Goal: Task Accomplishment & Management: Manage account settings

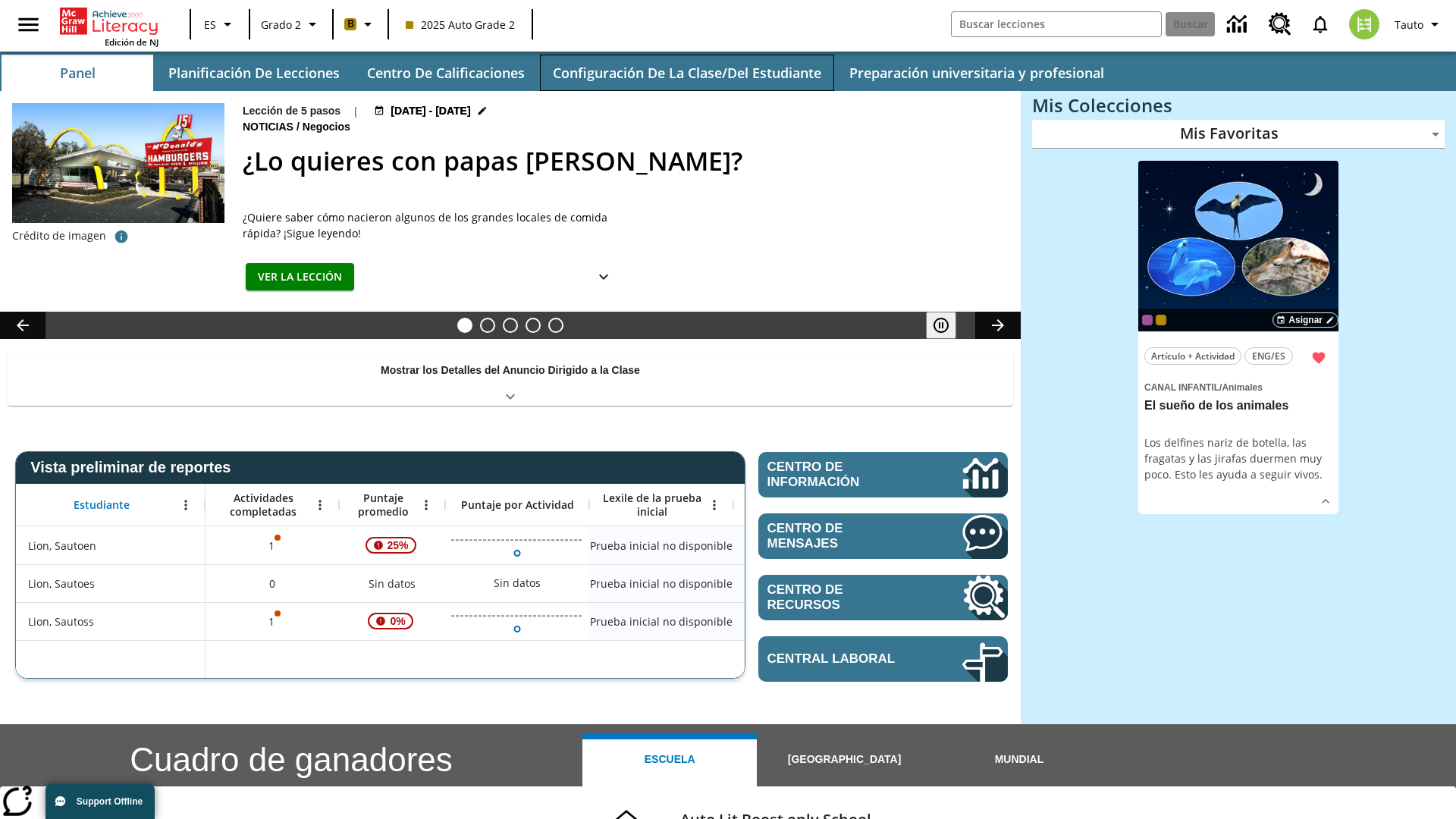
click at [686, 73] on button "Configuración de la clase/del estudiante" at bounding box center [687, 72] width 294 height 36
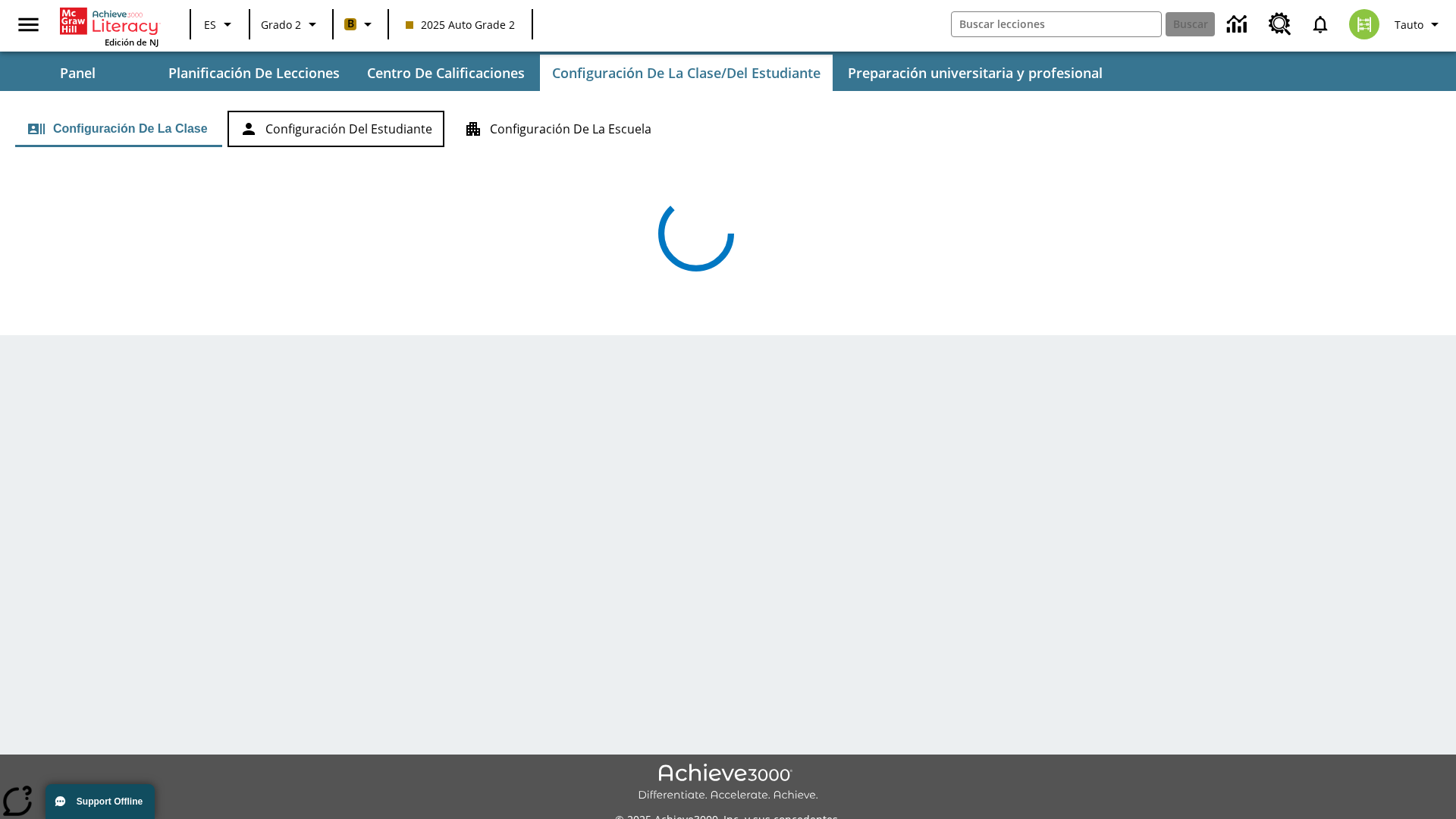
click at [338, 129] on button "Configuración del estudiante" at bounding box center [336, 129] width 217 height 36
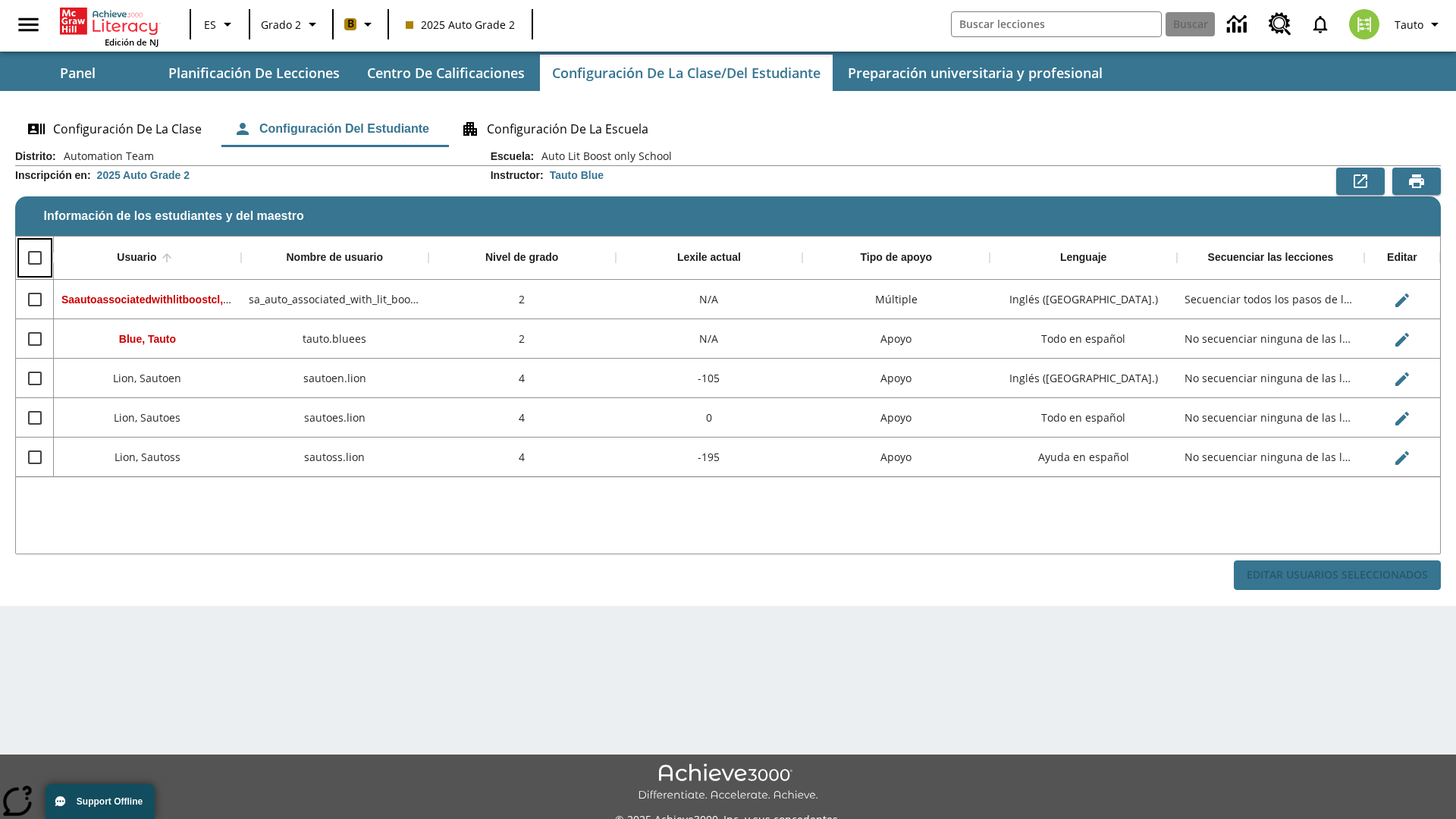
click at [34, 258] on input "Select all rows" at bounding box center [34, 257] width 32 height 32
checkbox input "true"
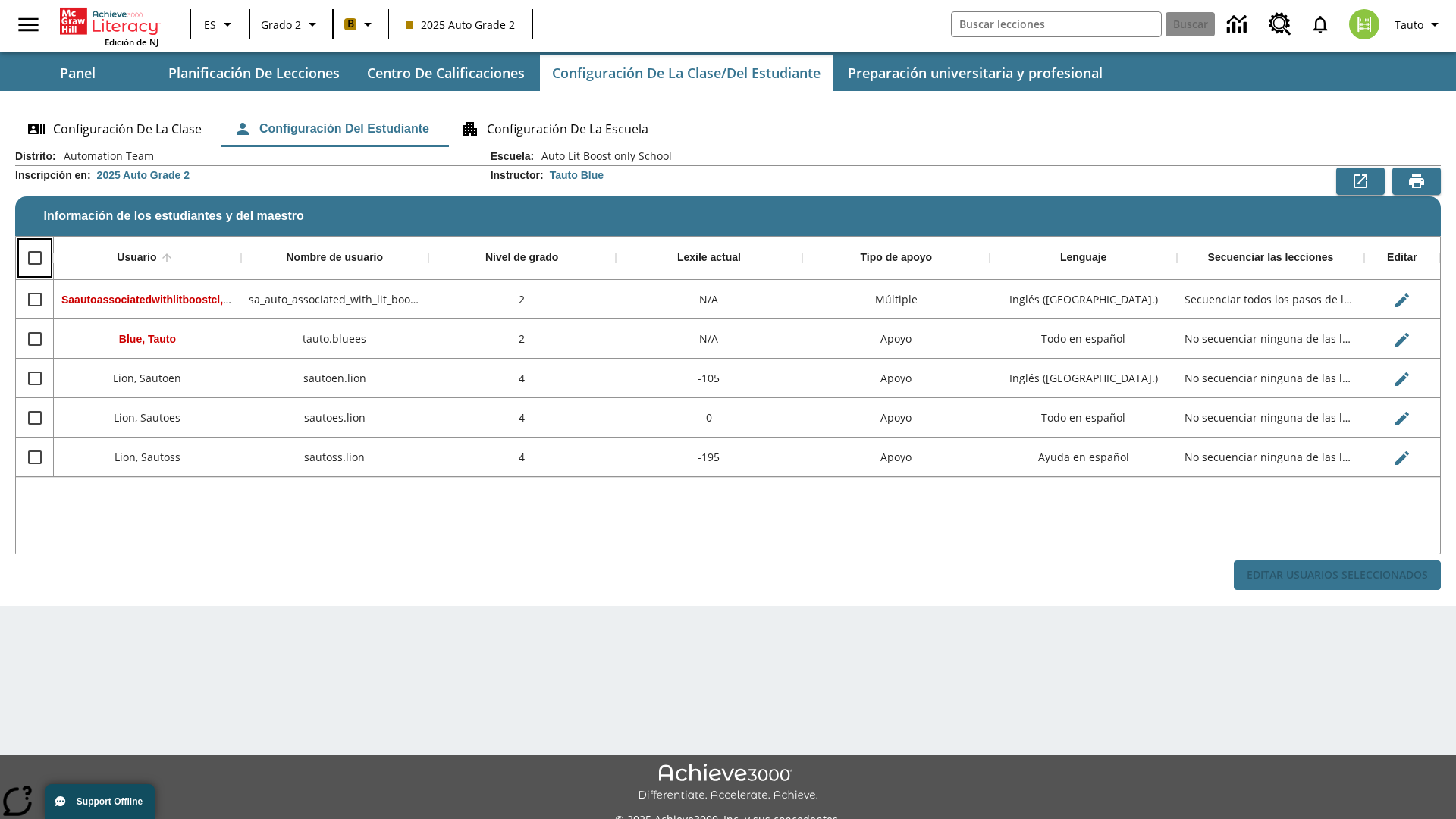
checkbox input "true"
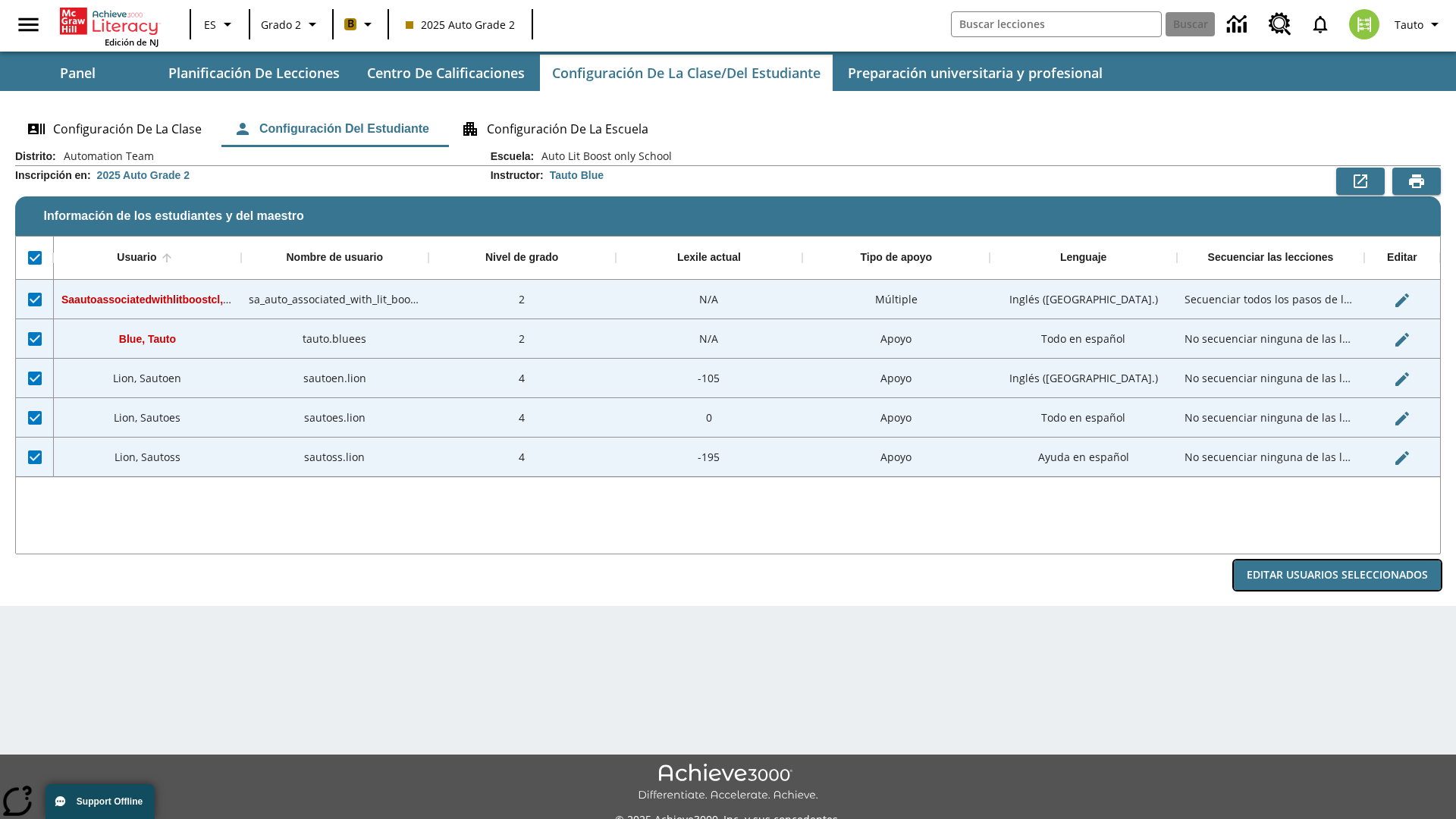
click at [1337, 575] on button "Editar Usuarios Seleccionados" at bounding box center [1337, 575] width 207 height 29
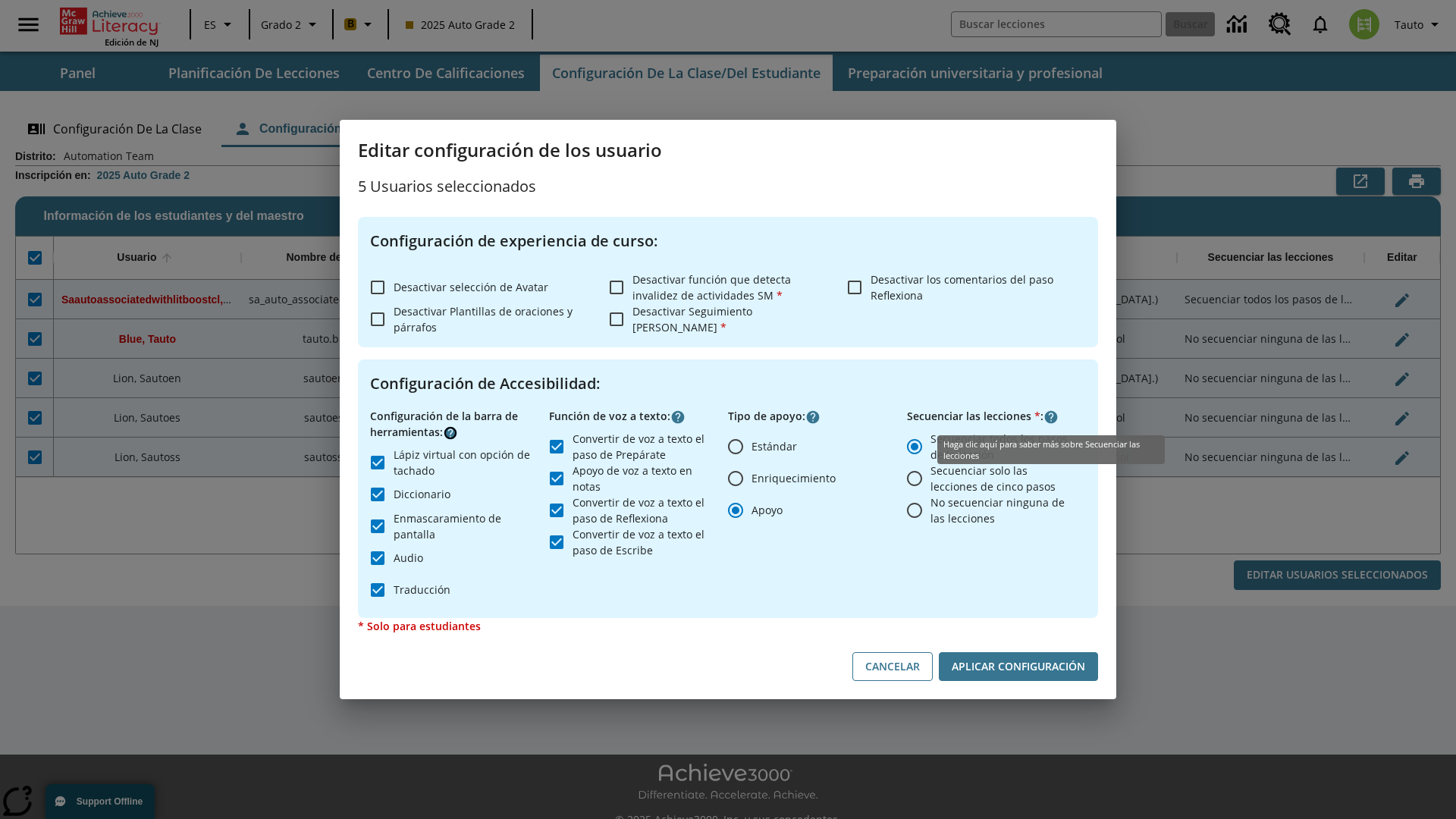
click at [451, 432] on icon "Haga clic aquí para saber más sobre" at bounding box center [450, 433] width 15 height 15
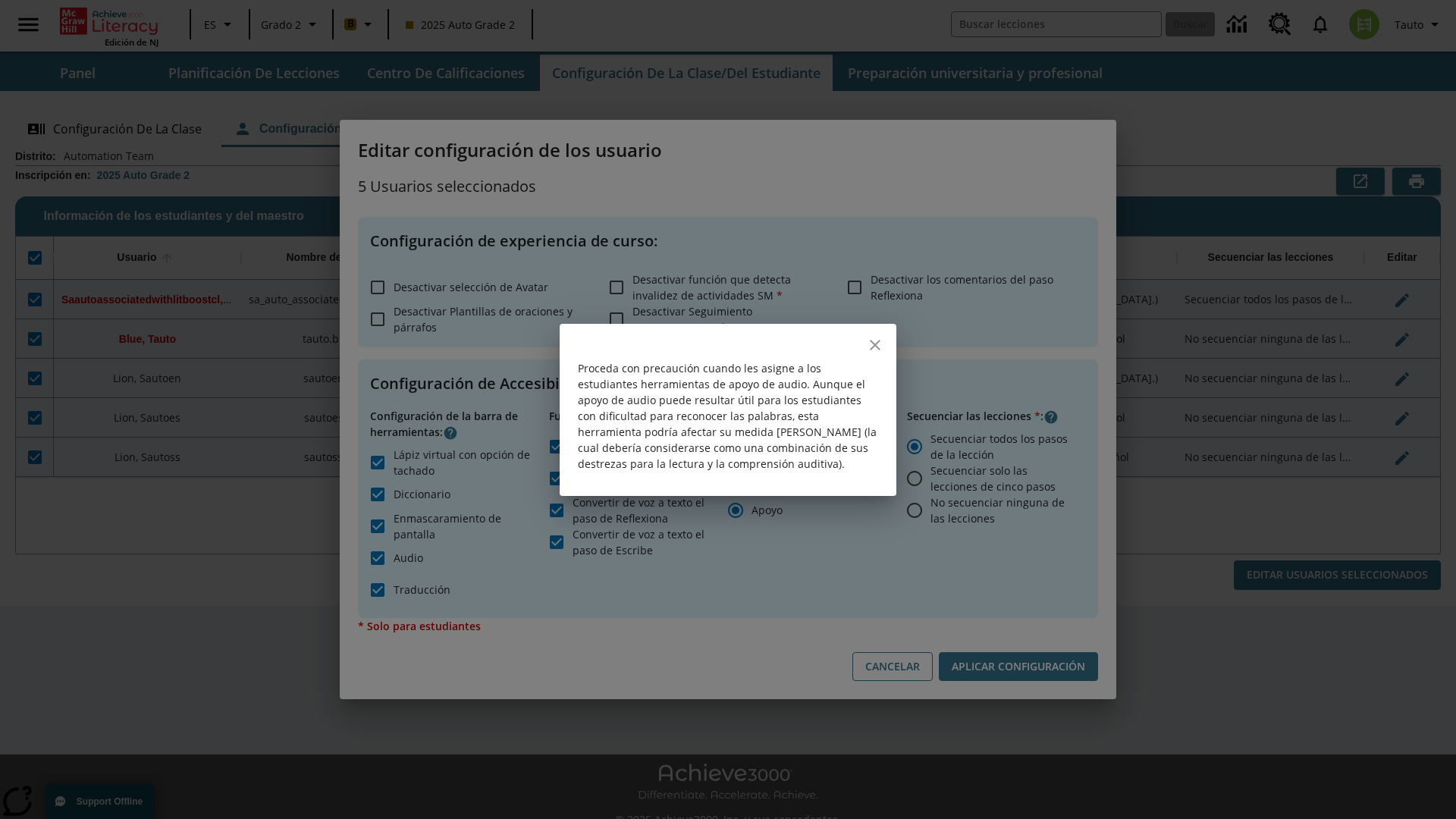
click at [875, 345] on icon "close" at bounding box center [875, 345] width 11 height 11
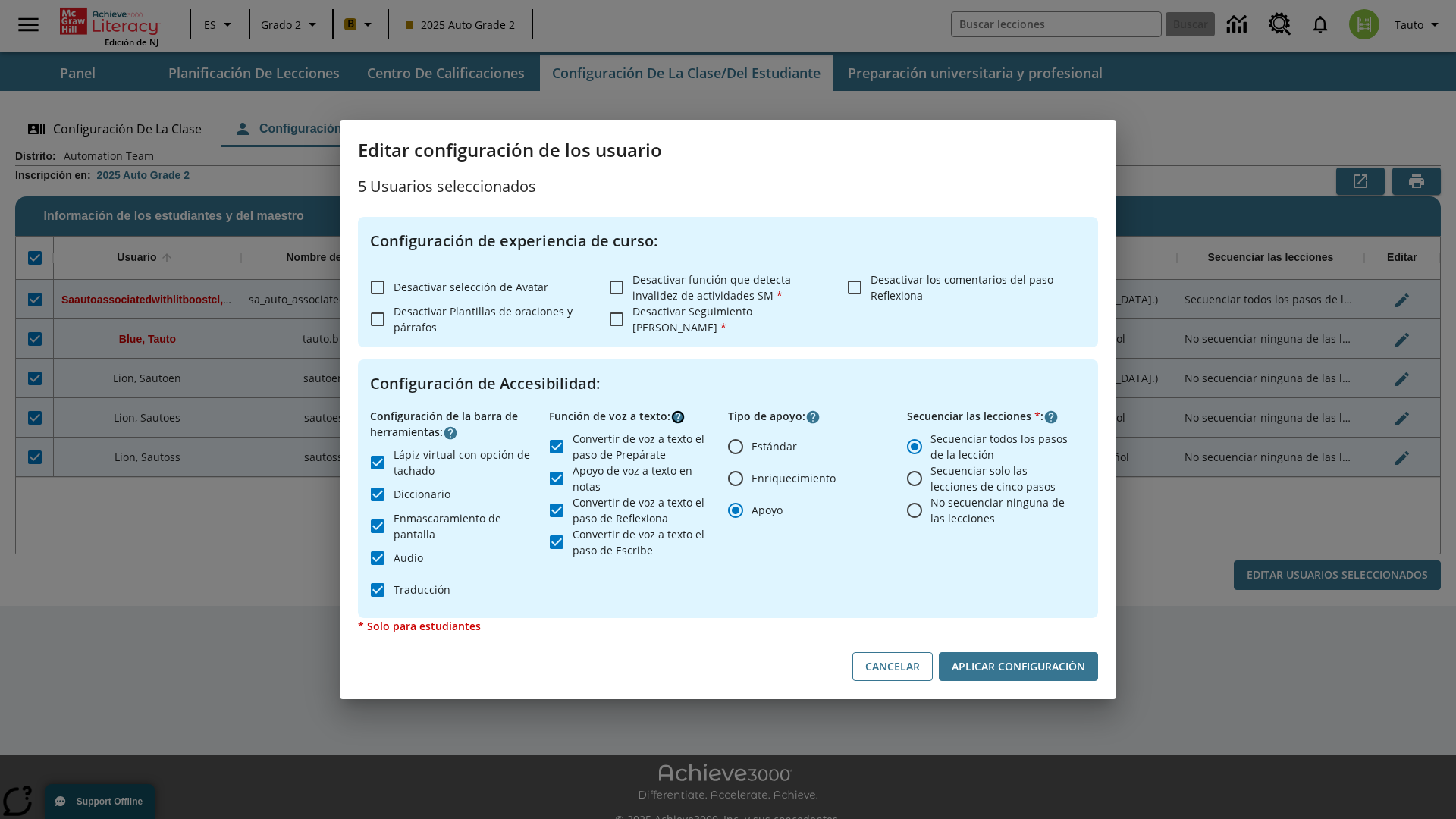
click at [678, 416] on icon "Haga clic aquí para saber más sobre" at bounding box center [678, 417] width 15 height 15
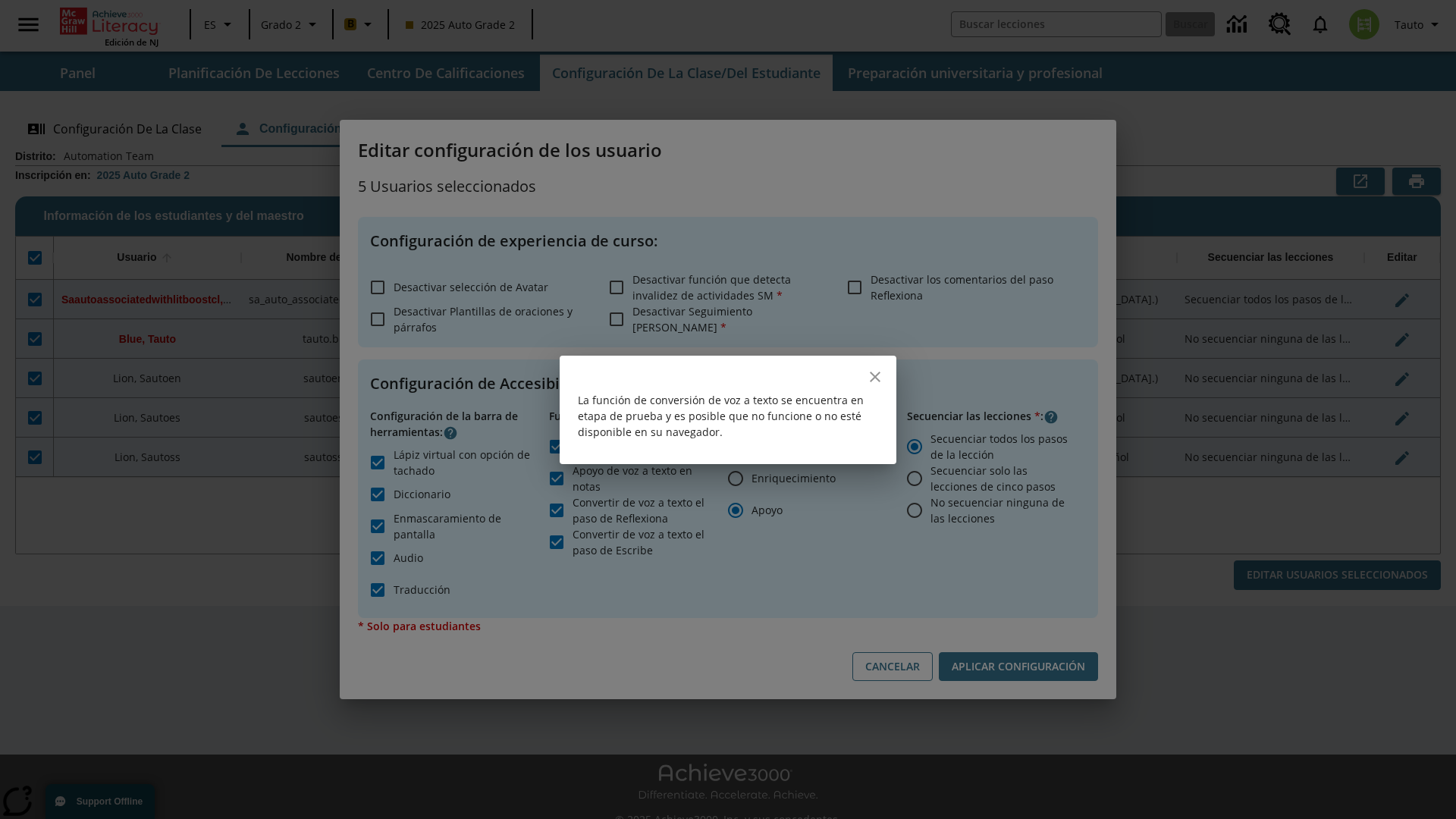
click at [875, 376] on icon "close" at bounding box center [875, 376] width 11 height 11
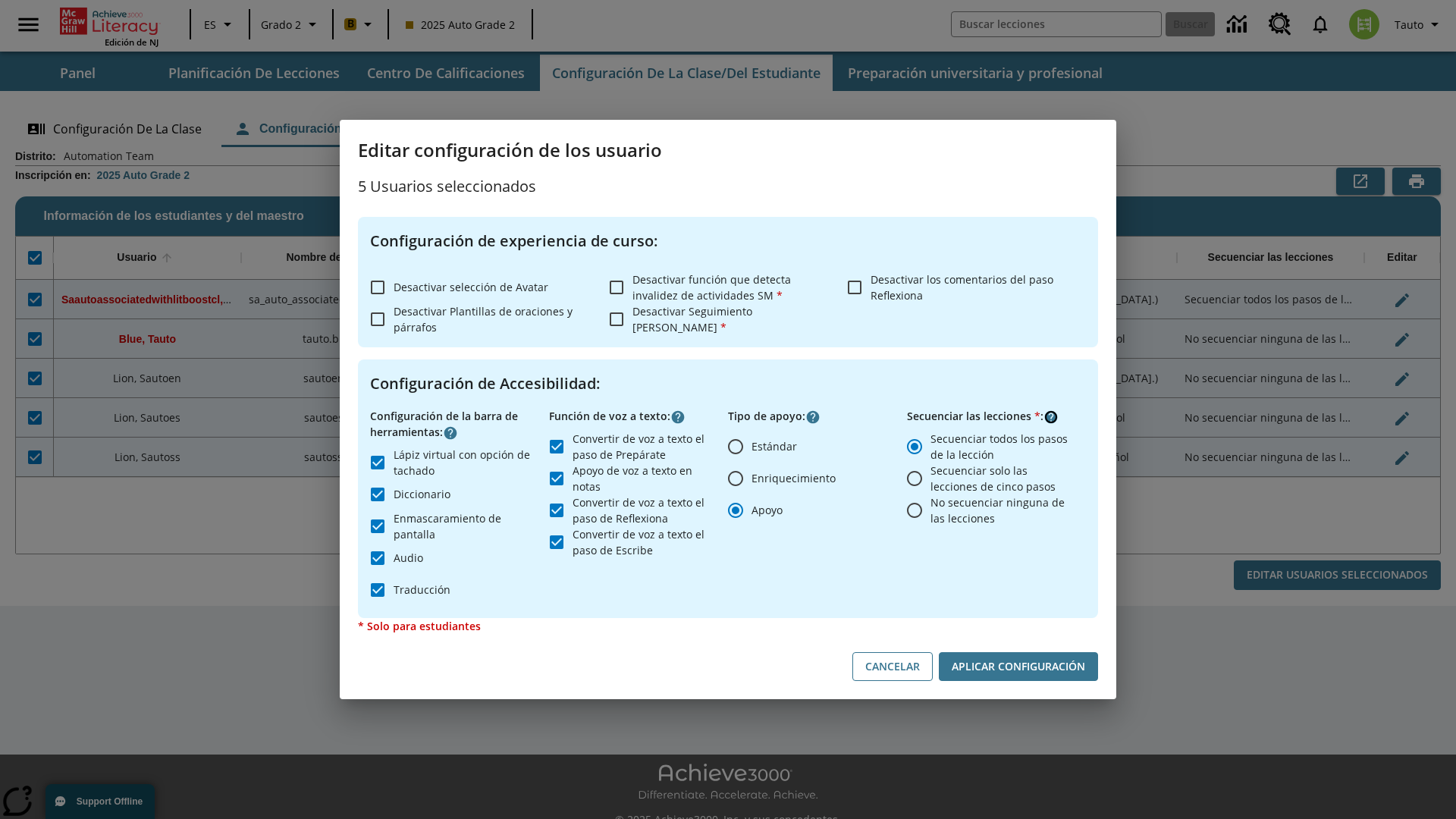
click at [1051, 416] on icon "Haga clic aquí para saber más sobre" at bounding box center [1051, 417] width 15 height 15
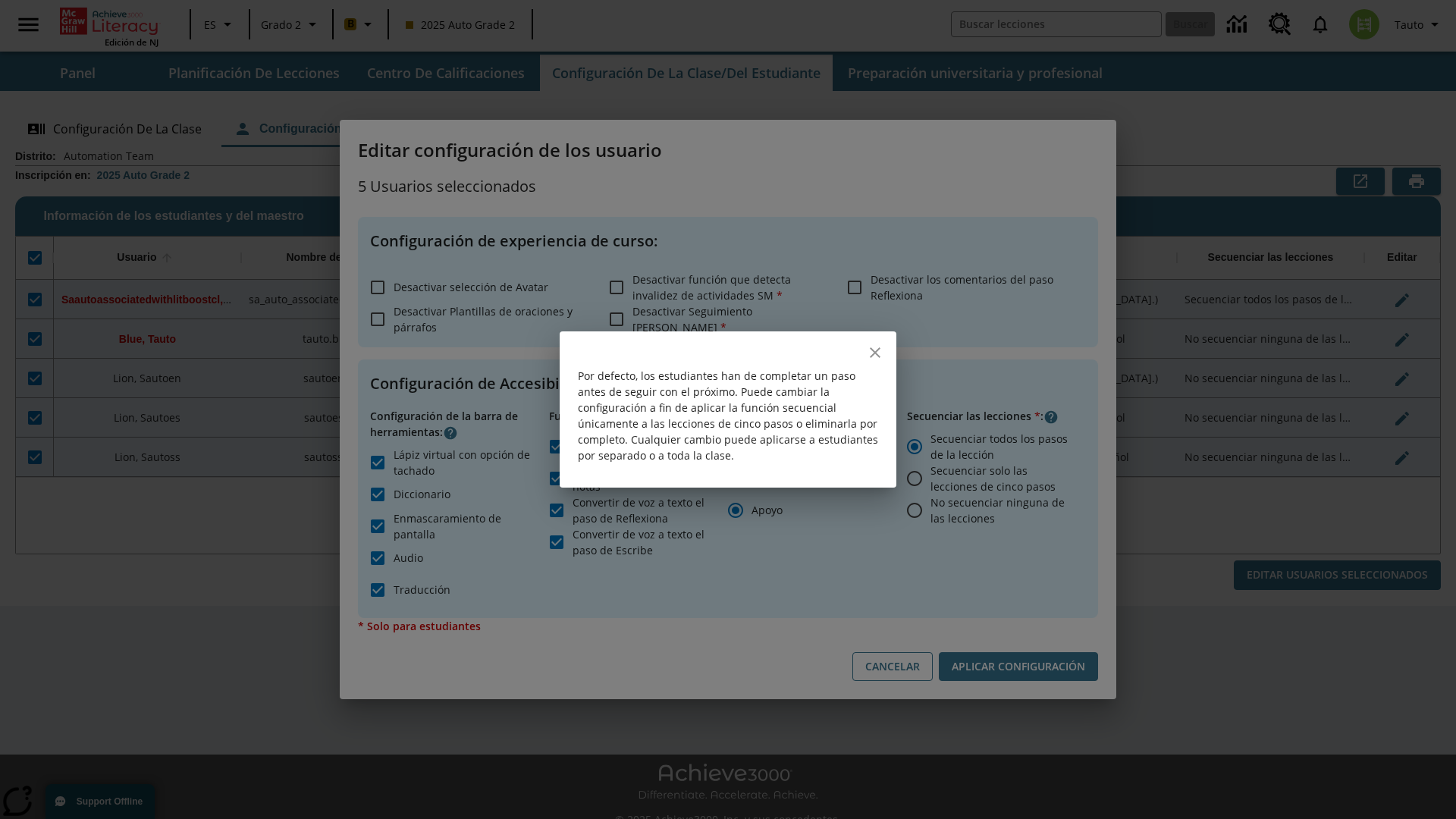
click at [875, 353] on icon "close" at bounding box center [875, 352] width 11 height 11
